Goal: Register for event/course

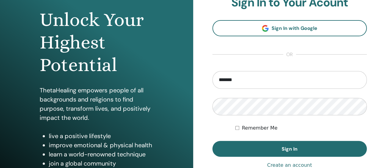
scroll to position [61, 0]
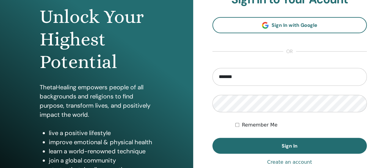
drag, startPoint x: 241, startPoint y: 77, endPoint x: 201, endPoint y: 76, distance: 40.0
click at [201, 76] on div "**********" at bounding box center [289, 85] width 193 height 293
type input "**********"
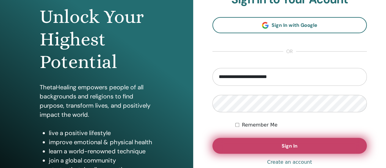
click at [289, 143] on span "Sign In" at bounding box center [290, 146] width 16 height 6
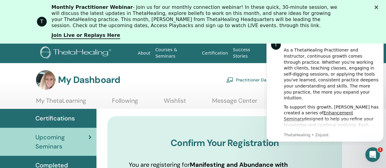
click at [378, 6] on polygon "Sluiten" at bounding box center [377, 7] width 4 height 4
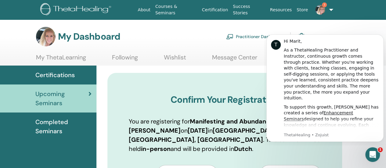
click at [163, 39] on div "My Dashboard Practitioner Dashboard My Account" at bounding box center [184, 37] width 296 height 20
click at [309, 32] on body "T Hi Marit, As a ThetaHealing Practitioner and Instructor, continuous growth co…" at bounding box center [325, 87] width 117 height 112
click at [321, 8] on img at bounding box center [320, 10] width 10 height 10
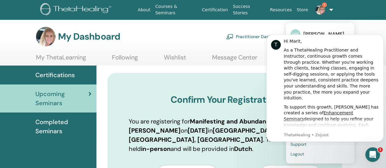
click at [330, 8] on link "1" at bounding box center [323, 10] width 24 height 20
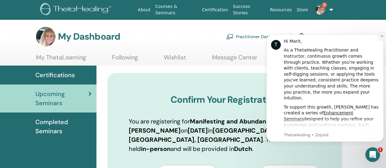
click at [380, 35] on button "Dismiss notification" at bounding box center [382, 36] width 8 height 8
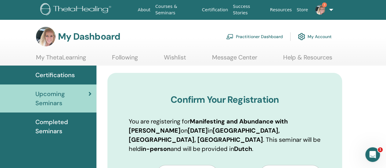
click at [321, 10] on img at bounding box center [320, 10] width 10 height 10
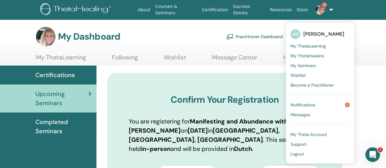
click at [308, 103] on span "Notifications" at bounding box center [303, 104] width 25 height 5
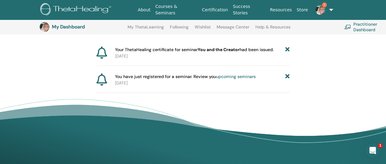
scroll to position [45, 0]
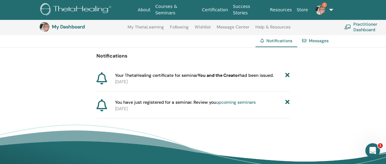
click at [288, 101] on icon at bounding box center [288, 102] width 4 height 6
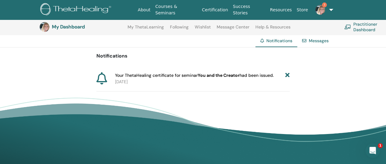
click at [320, 40] on link "Messages" at bounding box center [319, 40] width 20 height 5
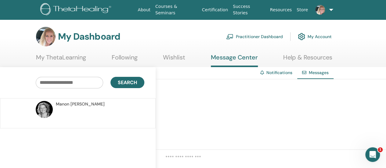
click at [333, 8] on link at bounding box center [323, 10] width 24 height 20
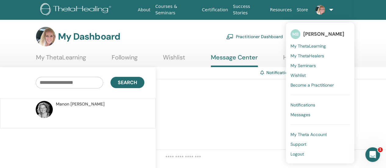
click at [310, 44] on span "My ThetaLearning" at bounding box center [308, 45] width 35 height 5
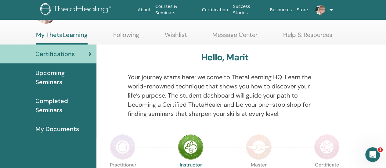
scroll to position [31, 0]
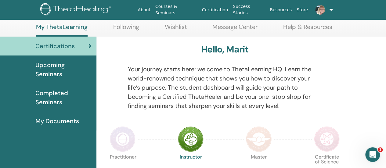
click at [32, 65] on div "Upcoming Seminars" at bounding box center [48, 69] width 87 height 18
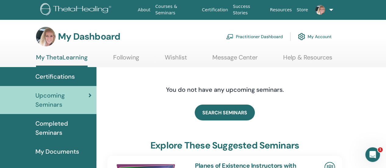
click at [231, 7] on link "Certification" at bounding box center [215, 9] width 31 height 11
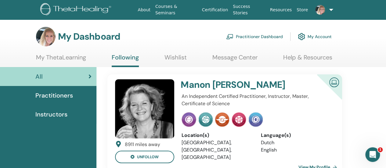
click at [78, 4] on img at bounding box center [76, 10] width 73 height 14
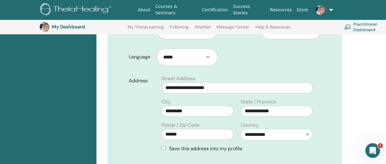
scroll to position [198, 0]
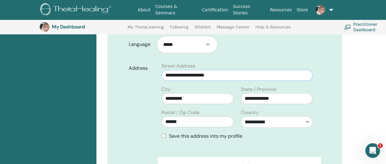
click at [240, 75] on input "**********" at bounding box center [237, 75] width 151 height 11
type input "**********"
click at [313, 75] on div "**********" at bounding box center [237, 71] width 159 height 18
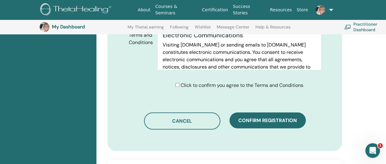
scroll to position [412, 0]
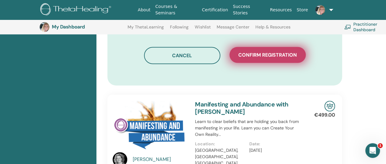
click at [267, 53] on span "Confirm registration" at bounding box center [268, 55] width 59 height 6
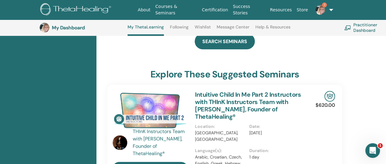
scroll to position [230, 0]
